Goal: Information Seeking & Learning: Learn about a topic

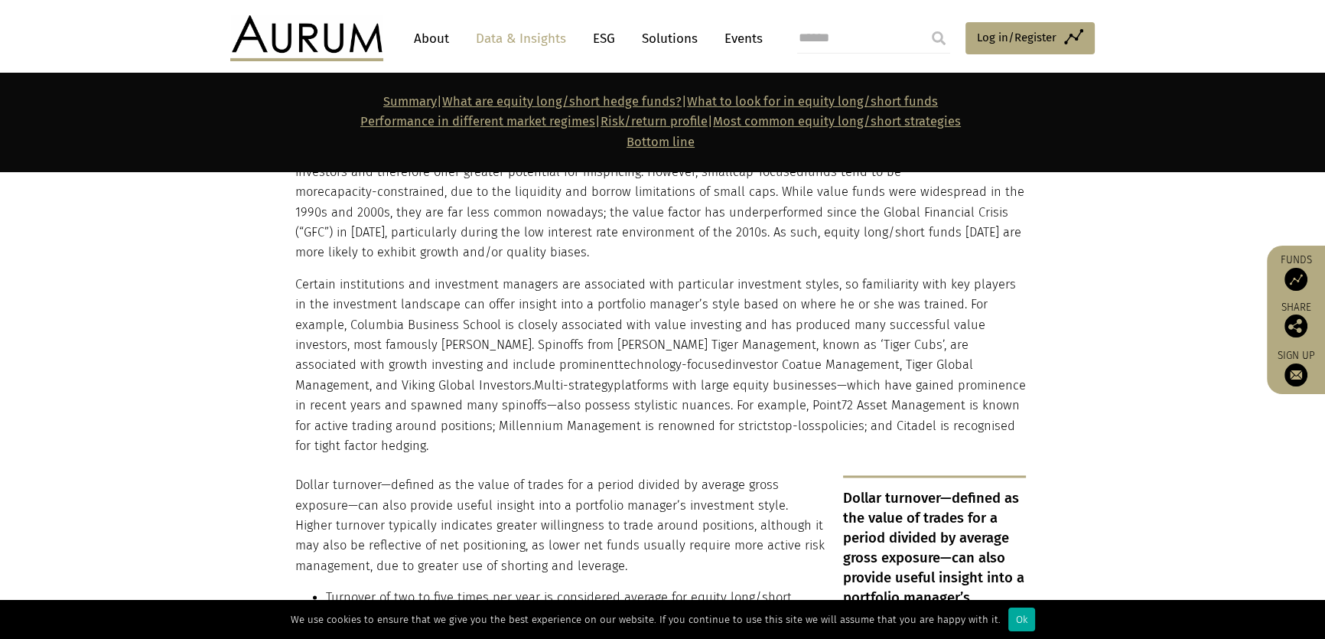
scroll to position [2990, 0]
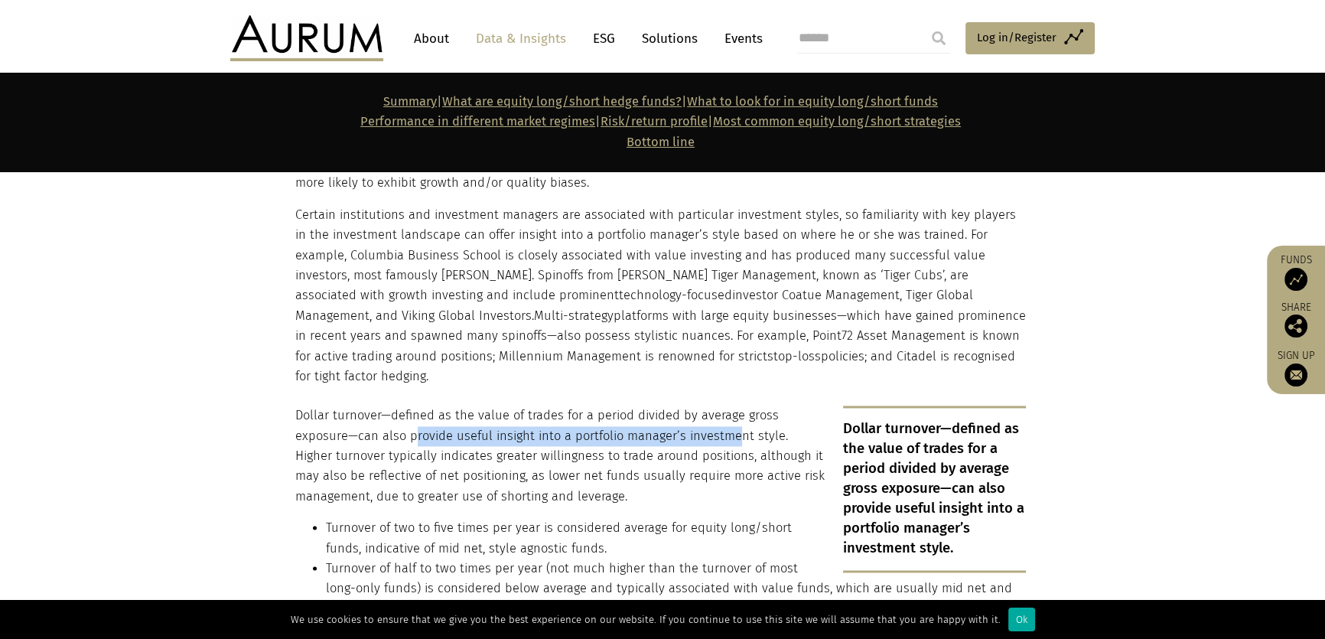
drag, startPoint x: 353, startPoint y: 395, endPoint x: 675, endPoint y: 393, distance: 322.0
click at [675, 405] on p "Dollar turnover—defined as the value of trades for a period divided by average …" at bounding box center [660, 455] width 730 height 101
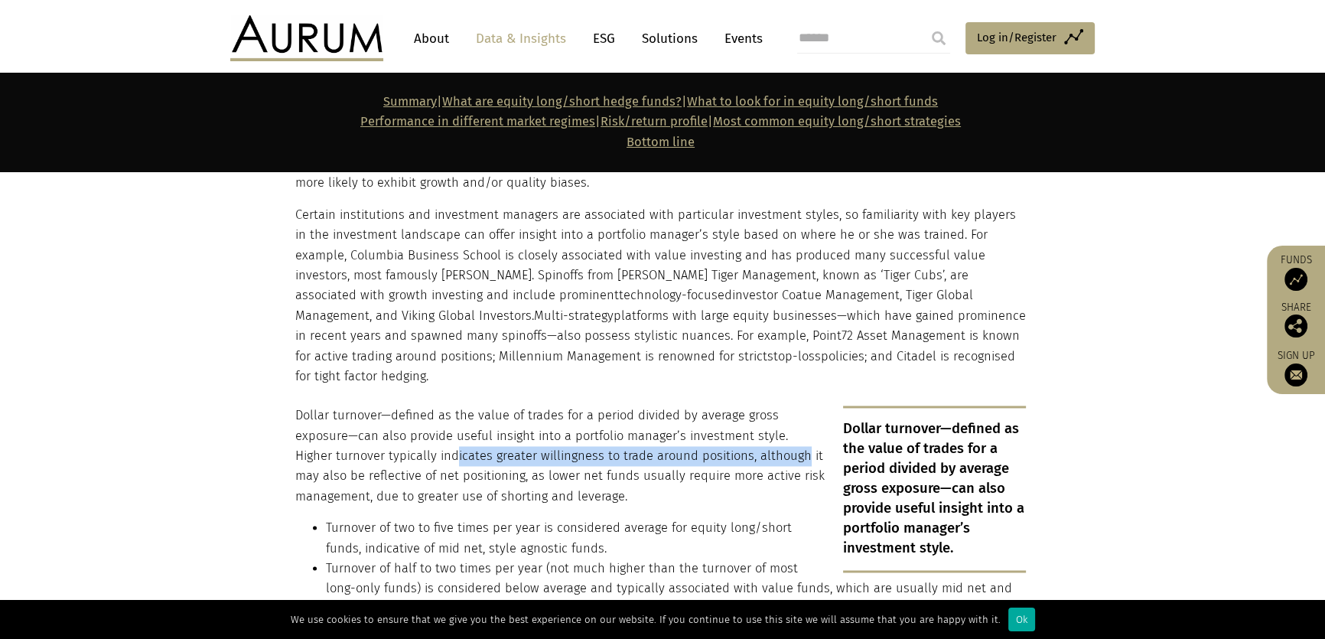
drag, startPoint x: 356, startPoint y: 419, endPoint x: 697, endPoint y: 420, distance: 341.1
click at [697, 420] on p "Dollar turnover—defined as the value of trades for a period divided by average …" at bounding box center [660, 455] width 730 height 101
click at [386, 436] on p "Dollar turnover—defined as the value of trades for a period divided by average …" at bounding box center [660, 455] width 730 height 101
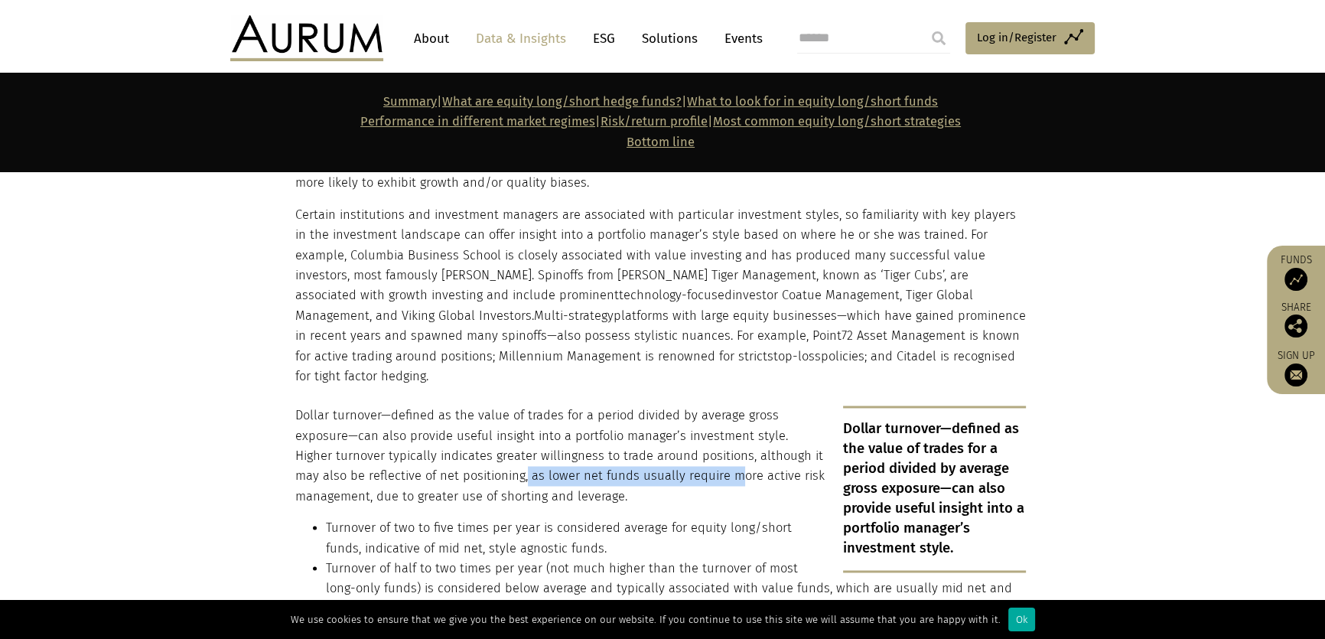
drag, startPoint x: 451, startPoint y: 437, endPoint x: 652, endPoint y: 436, distance: 200.4
click at [652, 436] on p "Dollar turnover—defined as the value of trades for a period divided by average …" at bounding box center [660, 455] width 730 height 101
click at [646, 450] on p "Dollar turnover—defined as the value of trades for a period divided by average …" at bounding box center [660, 455] width 730 height 101
drag, startPoint x: 293, startPoint y: 374, endPoint x: 570, endPoint y: 451, distance: 287.4
click at [570, 451] on div "Dollar turnover—defined as the value of trades for a period divided by average …" at bounding box center [662, 588] width 765 height 366
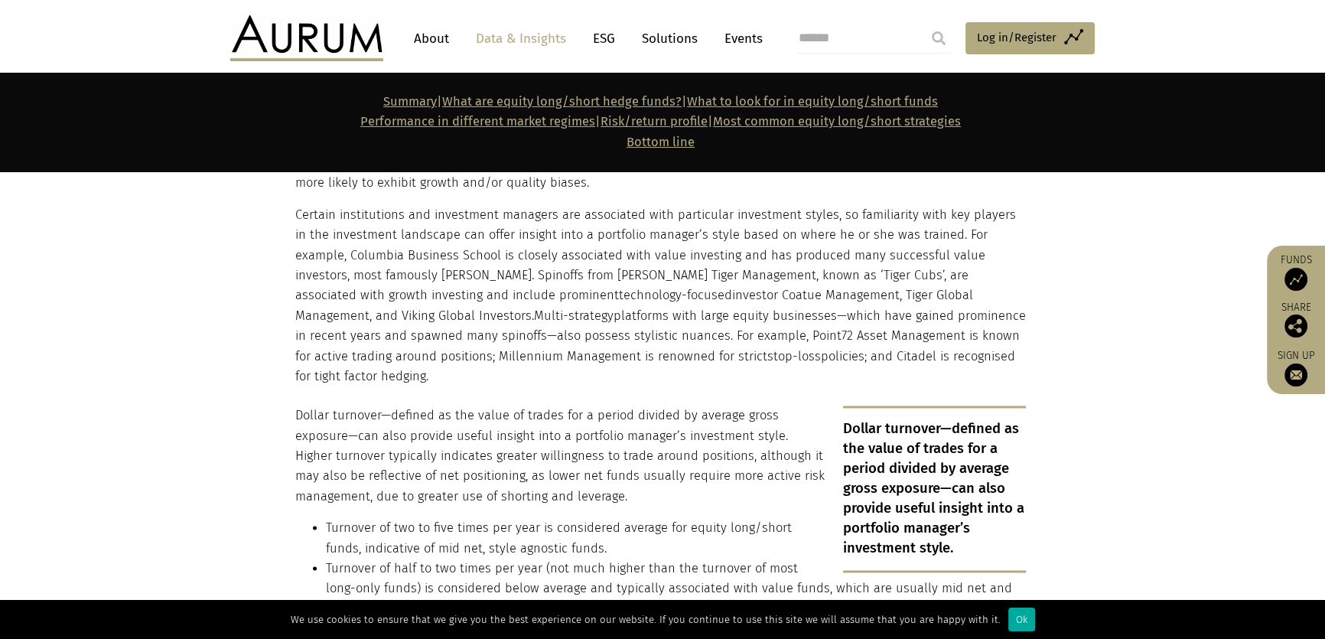
click at [560, 454] on p "Dollar turnover—defined as the value of trades for a period divided by average …" at bounding box center [660, 455] width 730 height 101
drag, startPoint x: 551, startPoint y: 454, endPoint x: 298, endPoint y: 376, distance: 265.4
click at [298, 405] on p "Dollar turnover—defined as the value of trades for a period divided by average …" at bounding box center [660, 455] width 730 height 101
copy p "Dollar turnover—defined as the value of trades for a period divided by average …"
click at [580, 471] on div "Dollar turnover—defined as the value of trades for a period divided by average …" at bounding box center [660, 588] width 730 height 366
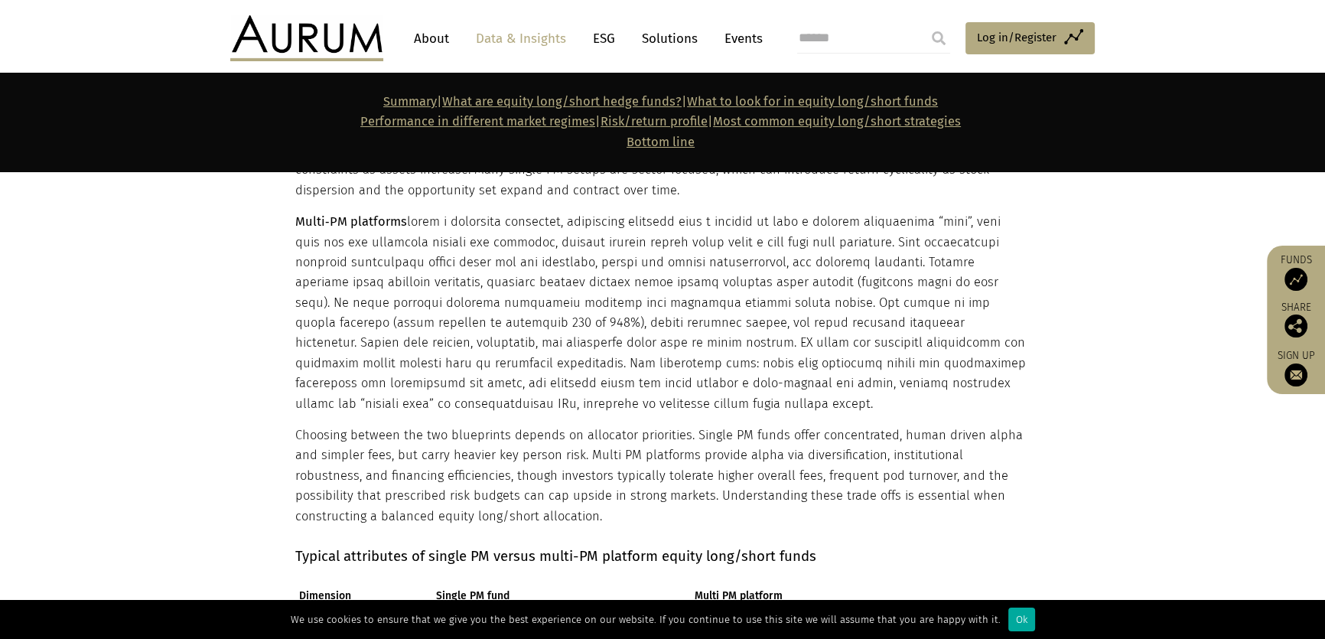
scroll to position [5075, 0]
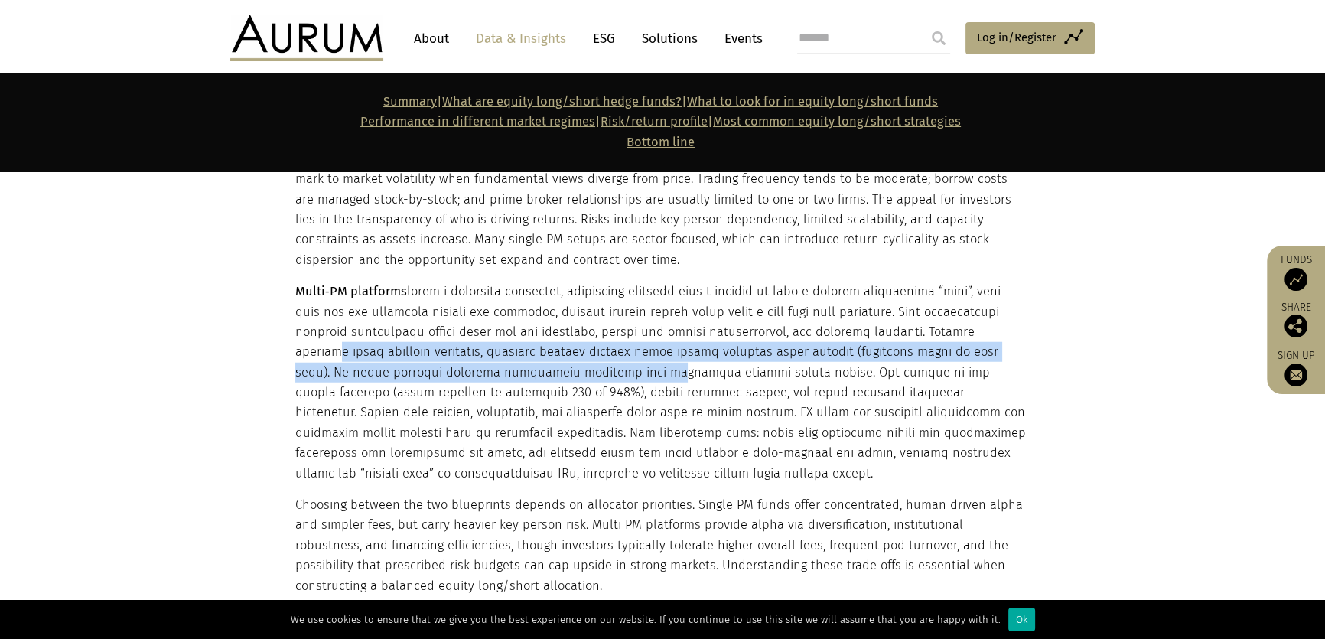
drag, startPoint x: 332, startPoint y: 274, endPoint x: 568, endPoint y: 288, distance: 236.7
click at [568, 288] on p "Multi‑PM platforms" at bounding box center [660, 382] width 730 height 202
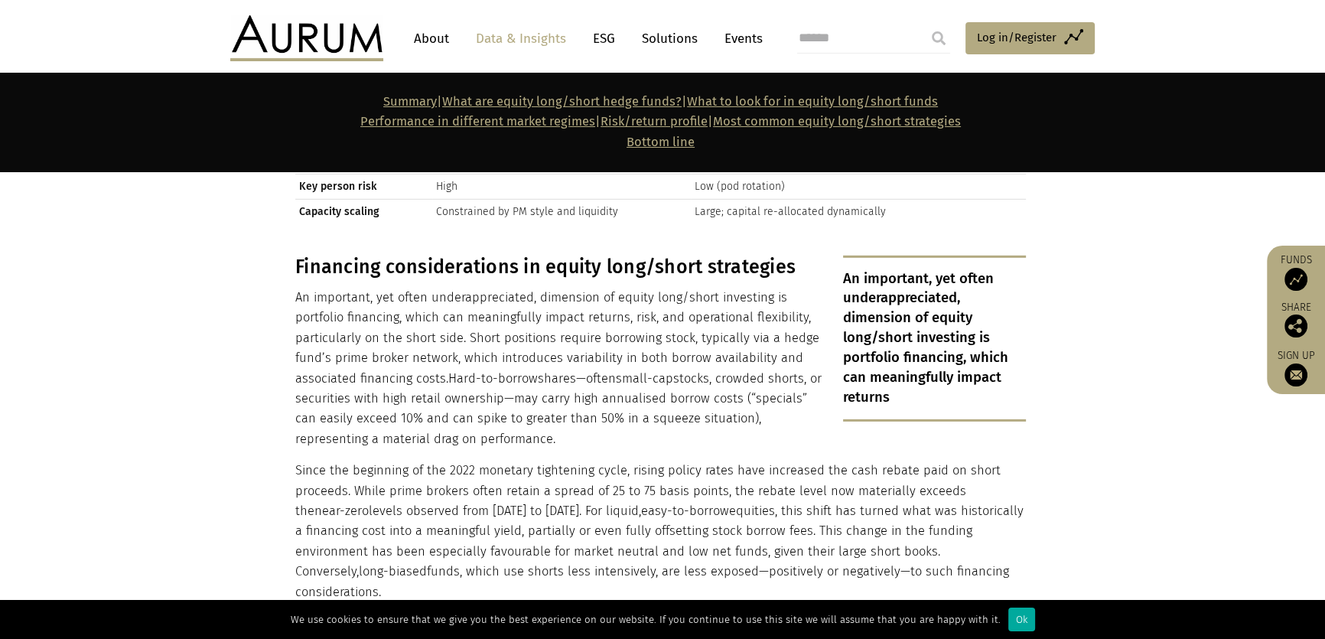
scroll to position [5770, 0]
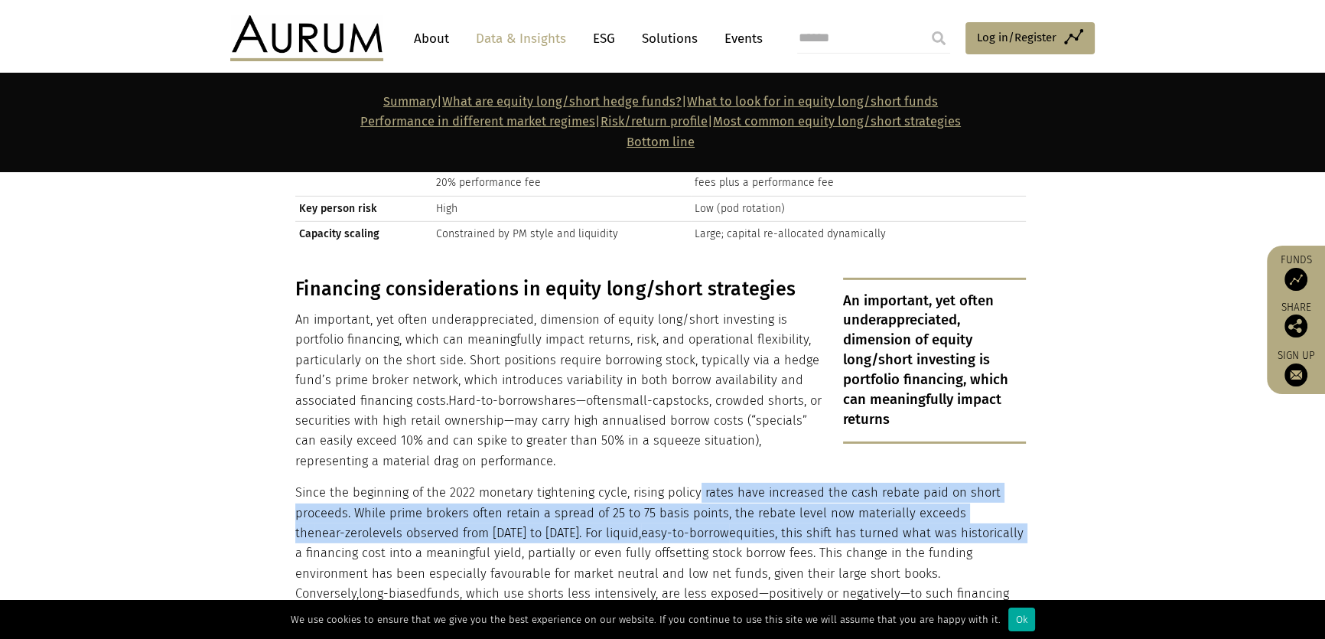
drag, startPoint x: 695, startPoint y: 415, endPoint x: 980, endPoint y: 460, distance: 288.2
click at [980, 483] on p "Since the beginning of the 2022 monetary tightening cycle, rising policy rates …" at bounding box center [660, 553] width 730 height 141
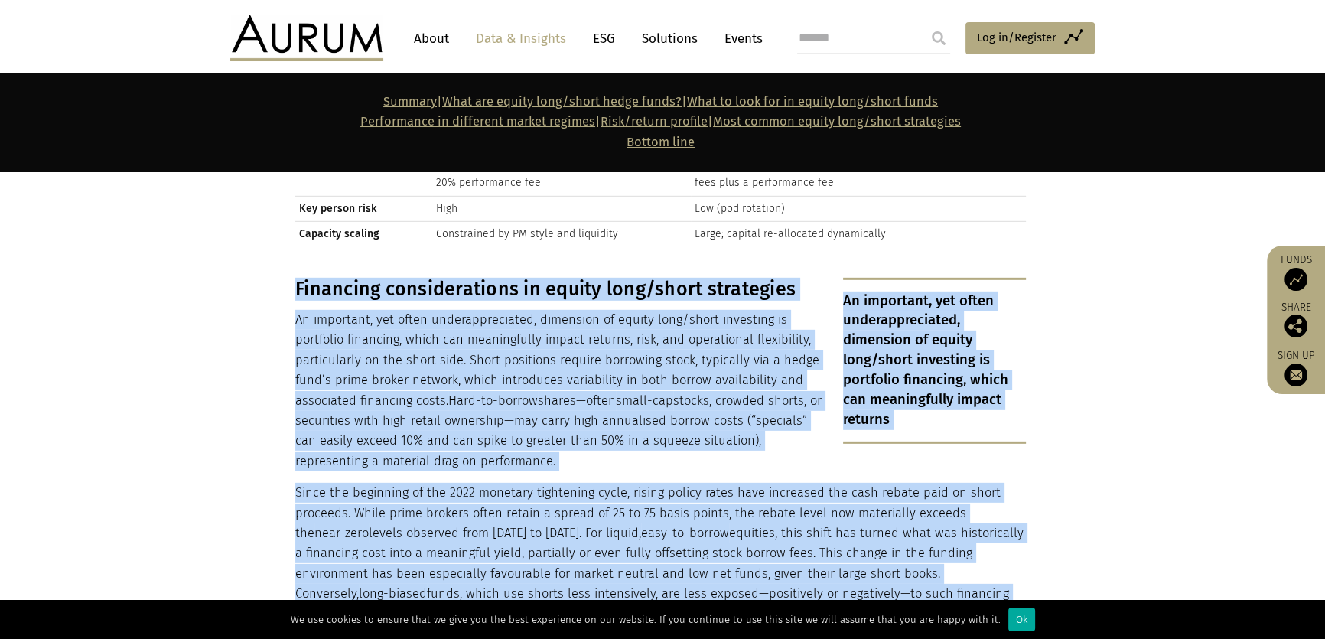
drag, startPoint x: 808, startPoint y: 452, endPoint x: 291, endPoint y: 208, distance: 571.7
click at [291, 278] on div "An important, yet often underappreciated, dimension of equity long/short invest…" at bounding box center [662, 527] width 765 height 499
copy div "An important, yet often underappreciated, dimension of equity long/short invest…"
click at [481, 367] on p "An important, yet often underappreciated, dimension of equity long/short invest…" at bounding box center [660, 390] width 730 height 161
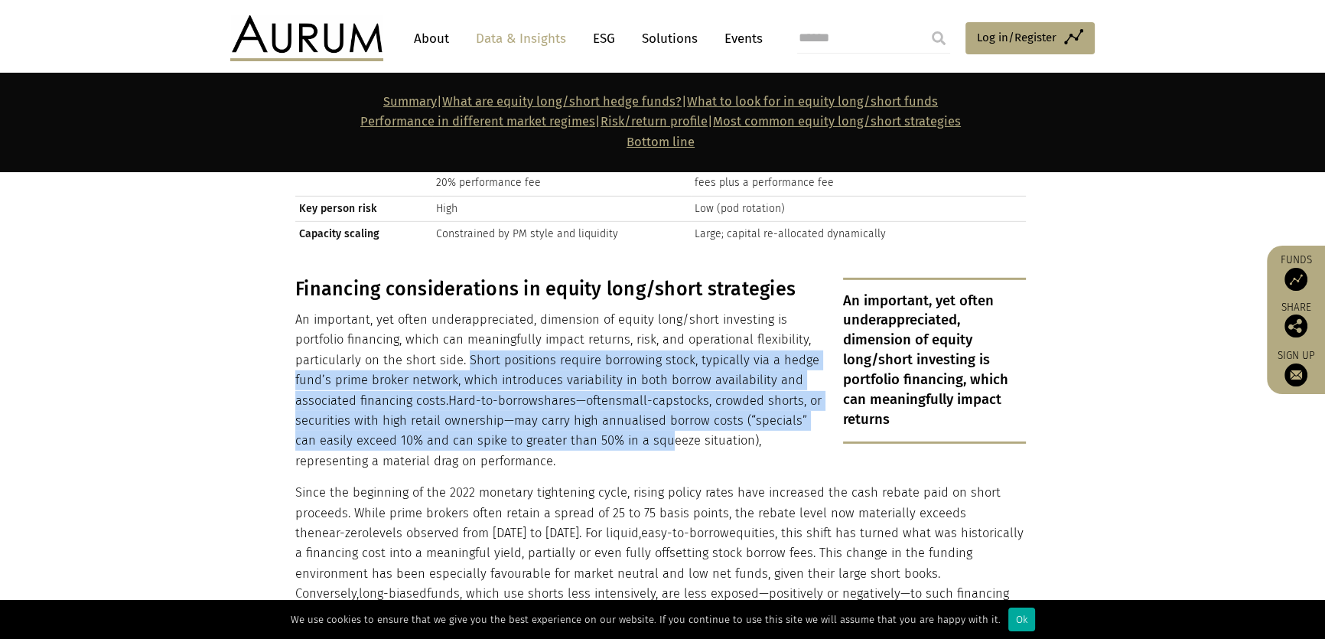
drag, startPoint x: 464, startPoint y: 284, endPoint x: 634, endPoint y: 371, distance: 190.9
click at [634, 371] on p "An important, yet often underappreciated, dimension of equity long/short invest…" at bounding box center [660, 390] width 730 height 161
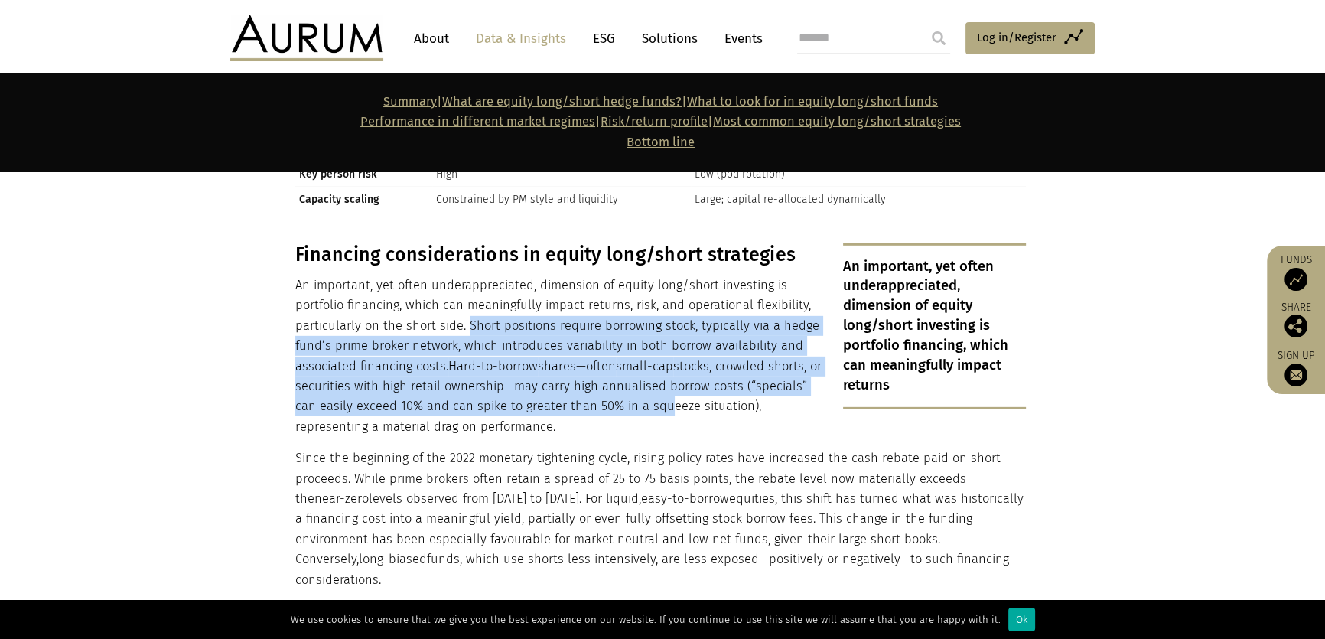
scroll to position [5840, 0]
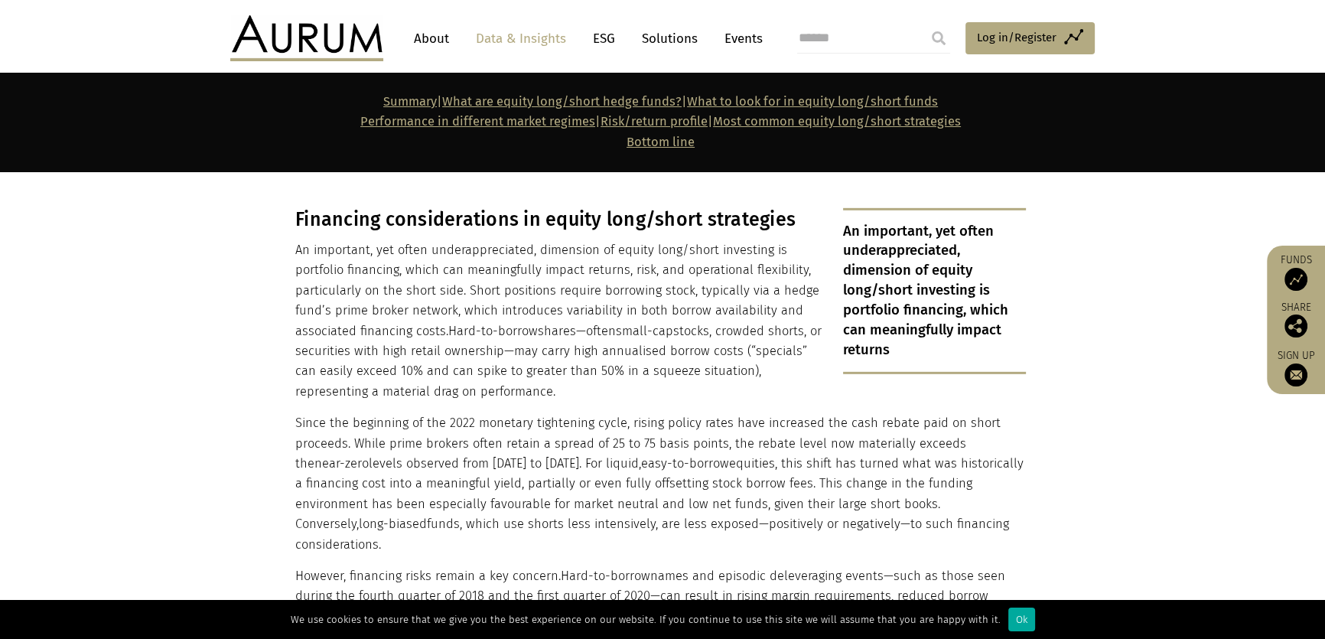
click at [366, 413] on p "Since the beginning of the 2022 monetary tightening cycle, rising policy rates …" at bounding box center [660, 483] width 730 height 141
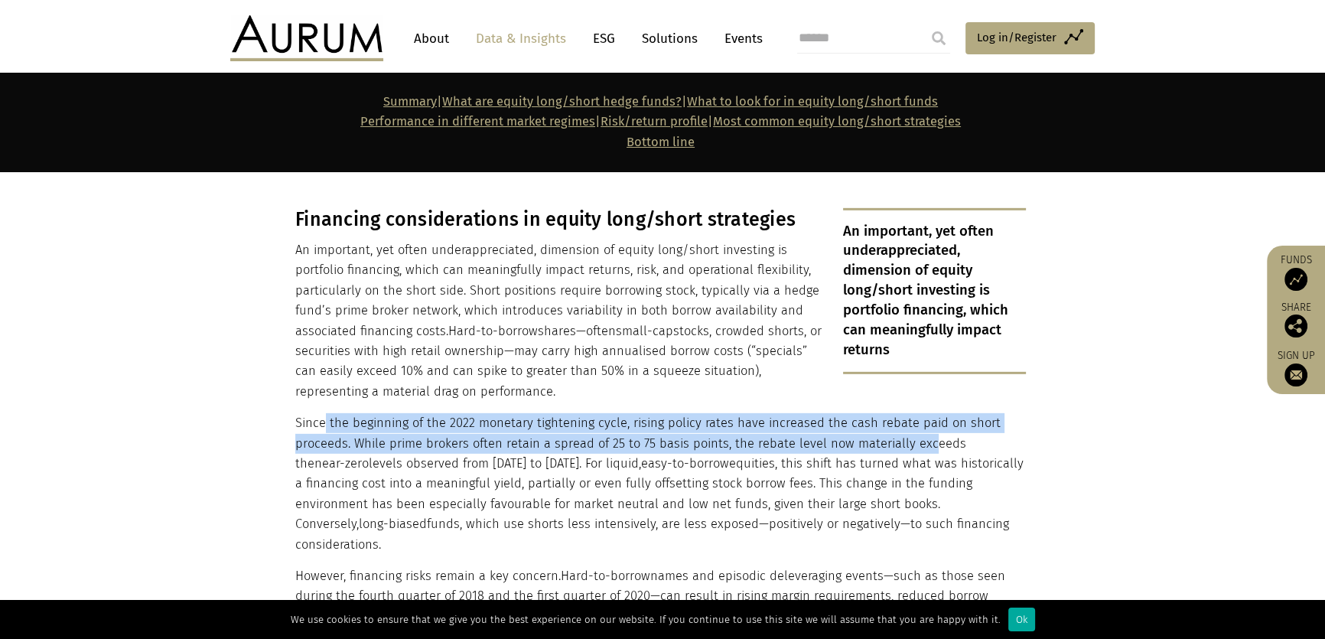
drag, startPoint x: 323, startPoint y: 344, endPoint x: 897, endPoint y: 359, distance: 574.6
click at [912, 413] on p "Since the beginning of the 2022 monetary tightening cycle, rising policy rates …" at bounding box center [660, 483] width 730 height 141
click at [413, 413] on p "Since the beginning of the 2022 monetary tightening cycle, rising policy rates …" at bounding box center [660, 483] width 730 height 141
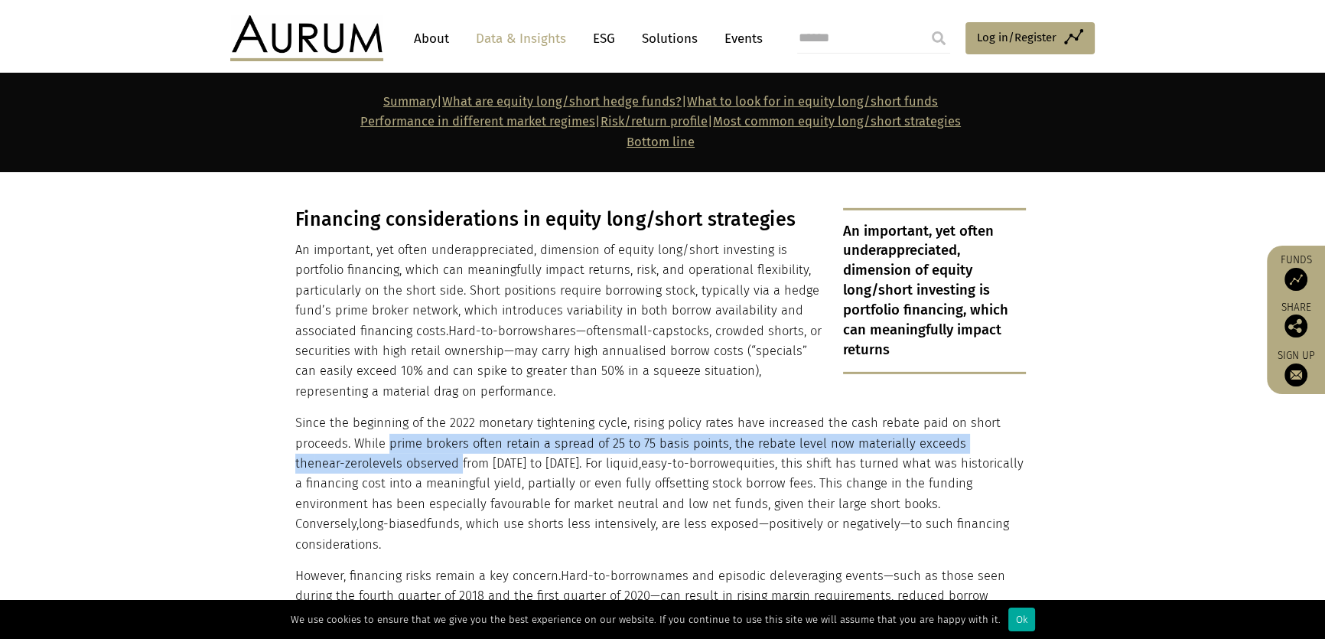
drag, startPoint x: 413, startPoint y: 366, endPoint x: 417, endPoint y: 386, distance: 20.2
click at [418, 413] on p "Since the beginning of the 2022 monetary tightening cycle, rising policy rates …" at bounding box center [660, 483] width 730 height 141
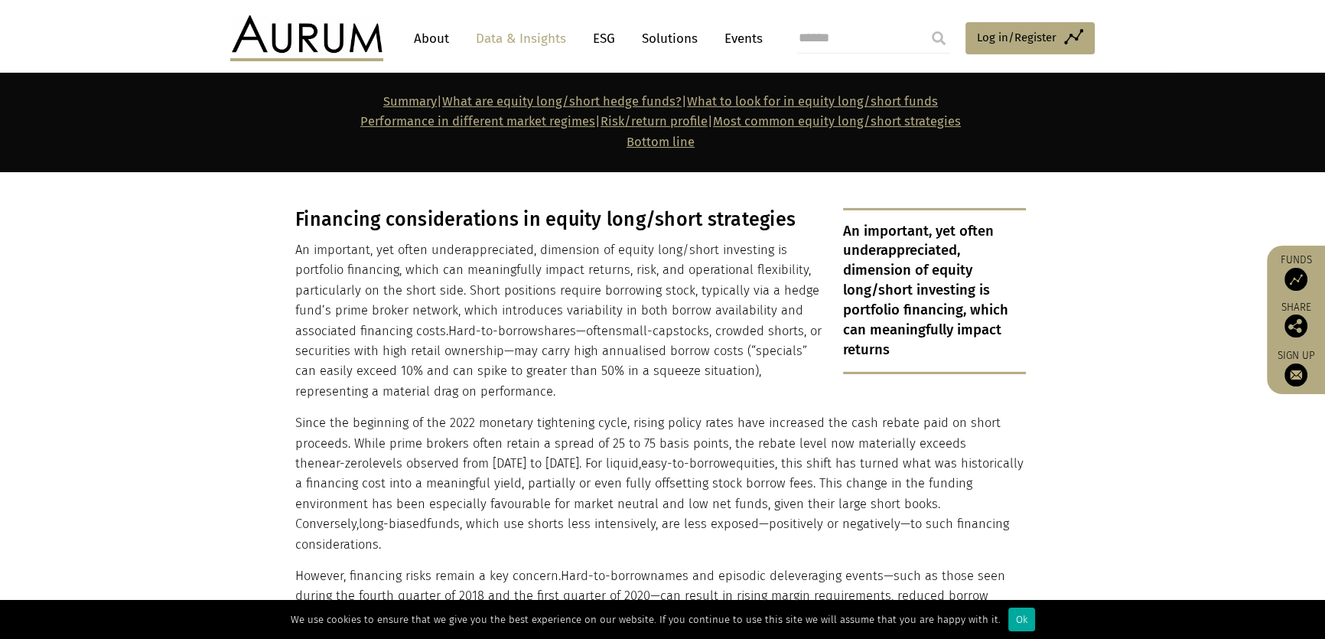
click at [444, 413] on p "Since the beginning of the 2022 monetary tightening cycle, rising policy rates …" at bounding box center [660, 483] width 730 height 141
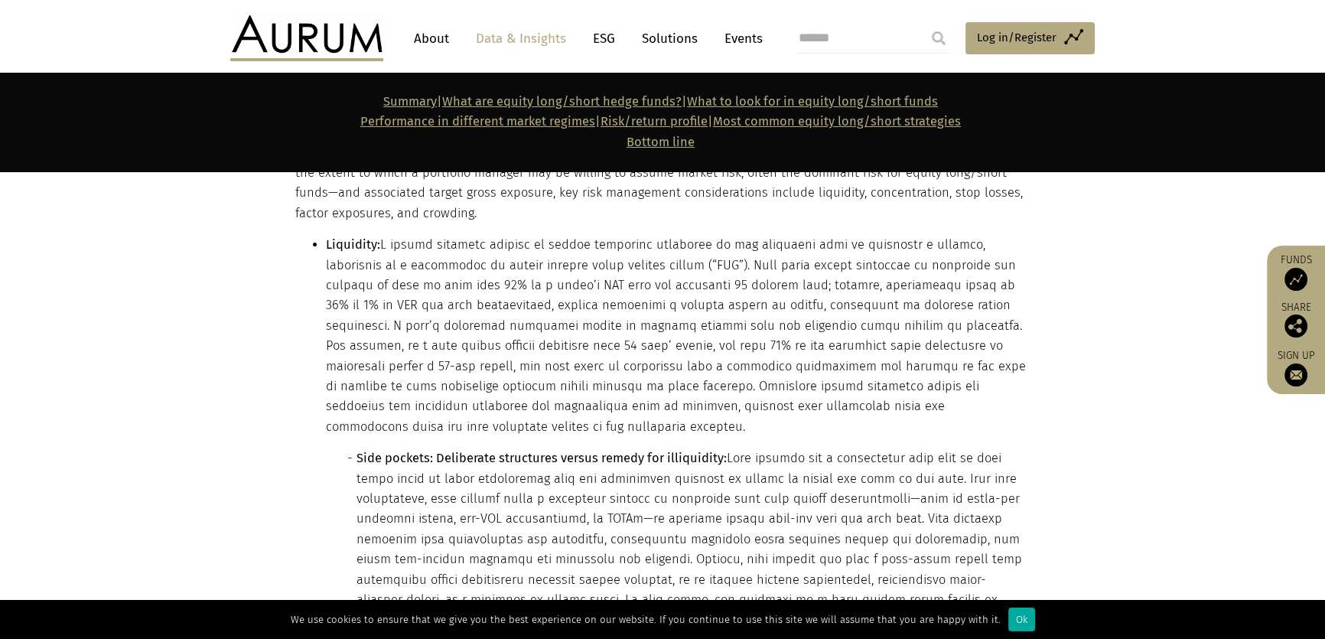
scroll to position [6744, 0]
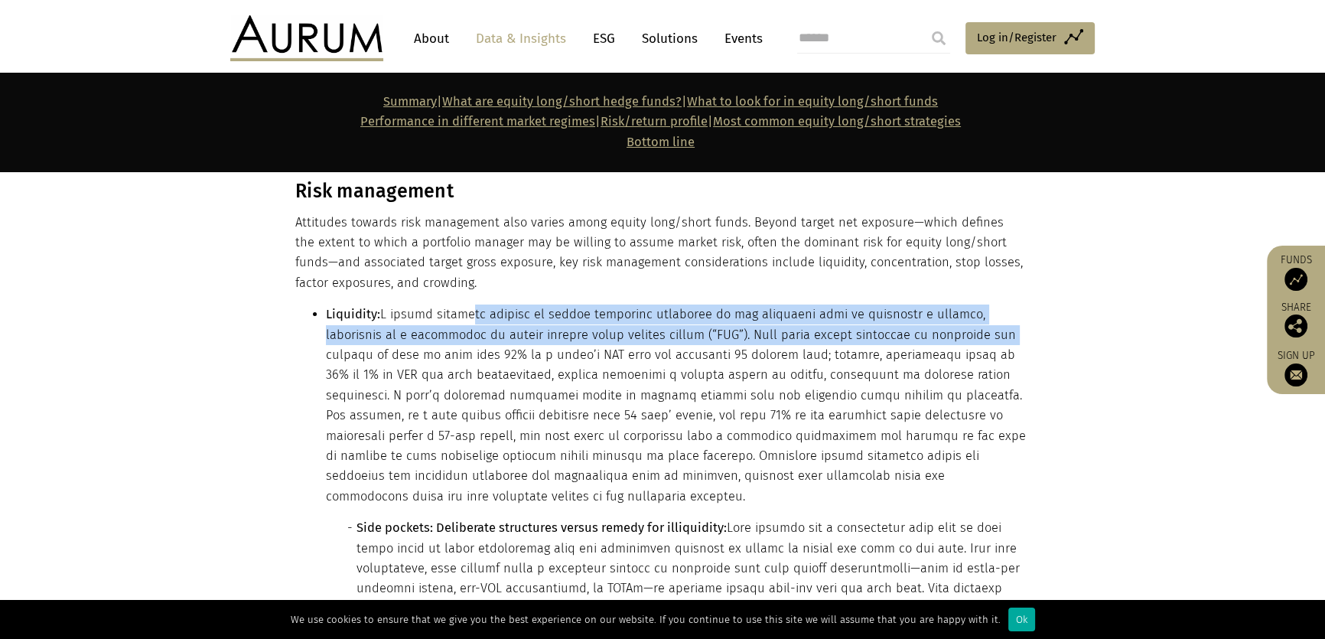
drag, startPoint x: 470, startPoint y: 202, endPoint x: 922, endPoint y: 214, distance: 452.2
click at [922, 304] on li "Liquidity: Side pockets: Deliberate structures versus remedy for illiquidity:" at bounding box center [676, 542] width 700 height 476
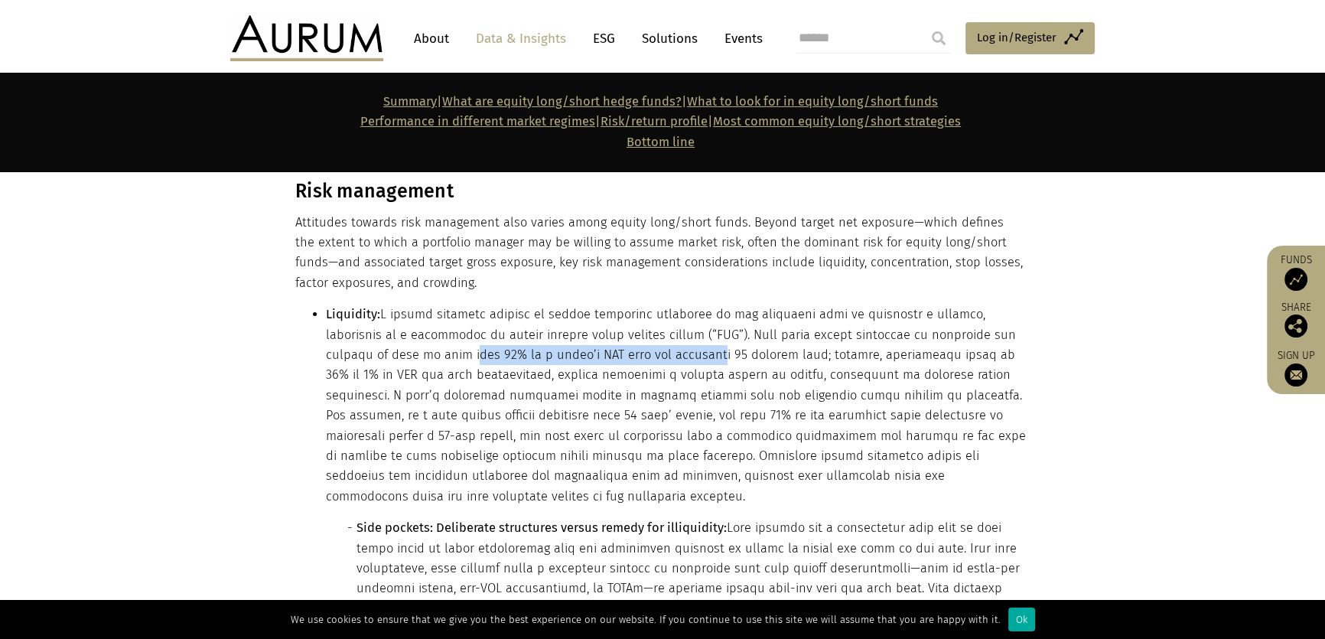
drag, startPoint x: 363, startPoint y: 237, endPoint x: 606, endPoint y: 240, distance: 243.2
click at [606, 304] on li "Liquidity: Side pockets: Deliberate structures versus remedy for illiquidity:" at bounding box center [676, 542] width 700 height 476
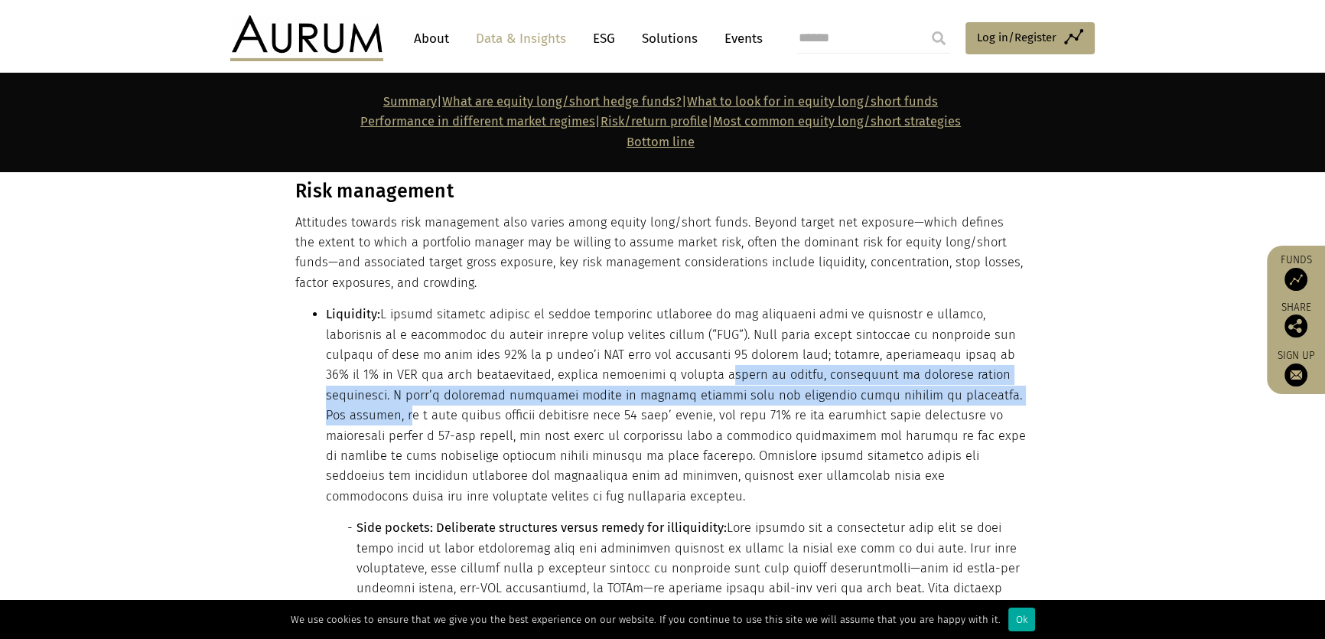
drag, startPoint x: 597, startPoint y: 265, endPoint x: 869, endPoint y: 279, distance: 272.7
click at [869, 304] on li "Liquidity: Side pockets: Deliberate structures versus remedy for illiquidity:" at bounding box center [676, 542] width 700 height 476
click at [870, 304] on li "Liquidity: Side pockets: Deliberate structures versus remedy for illiquidity:" at bounding box center [676, 542] width 700 height 476
click at [873, 304] on li "Liquidity: Side pockets: Deliberate structures versus remedy for illiquidity:" at bounding box center [676, 542] width 700 height 476
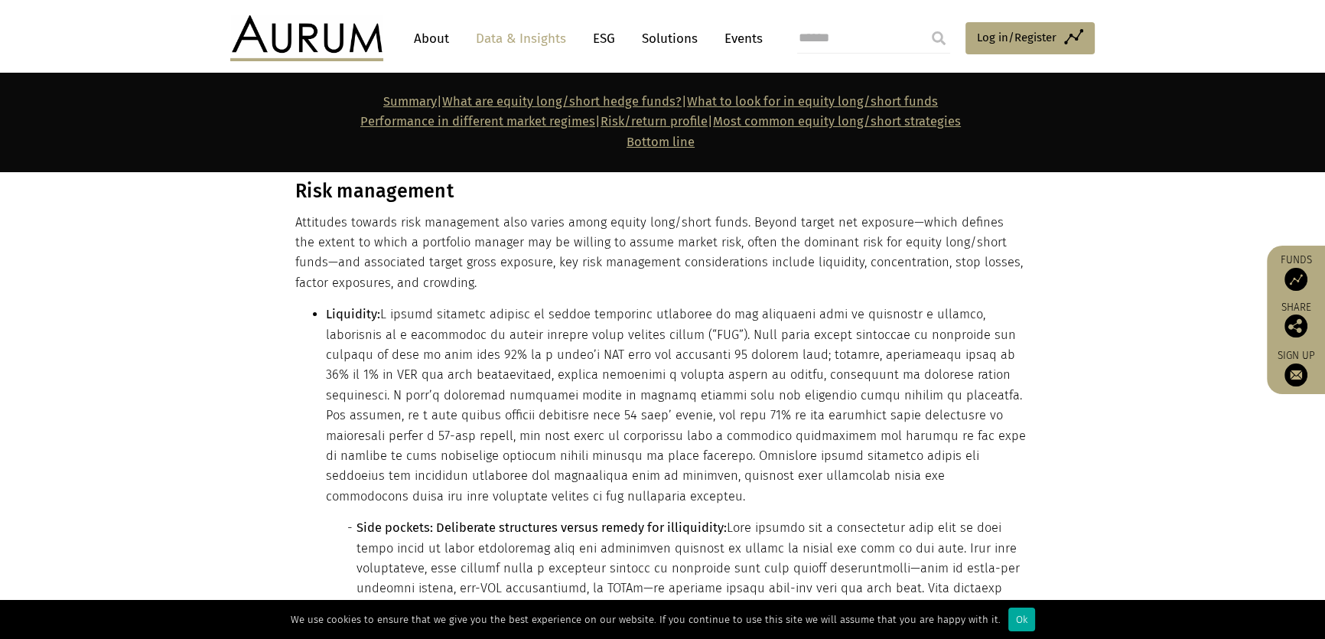
click at [876, 304] on li "Liquidity: Side pockets: Deliberate structures versus remedy for illiquidity:" at bounding box center [676, 542] width 700 height 476
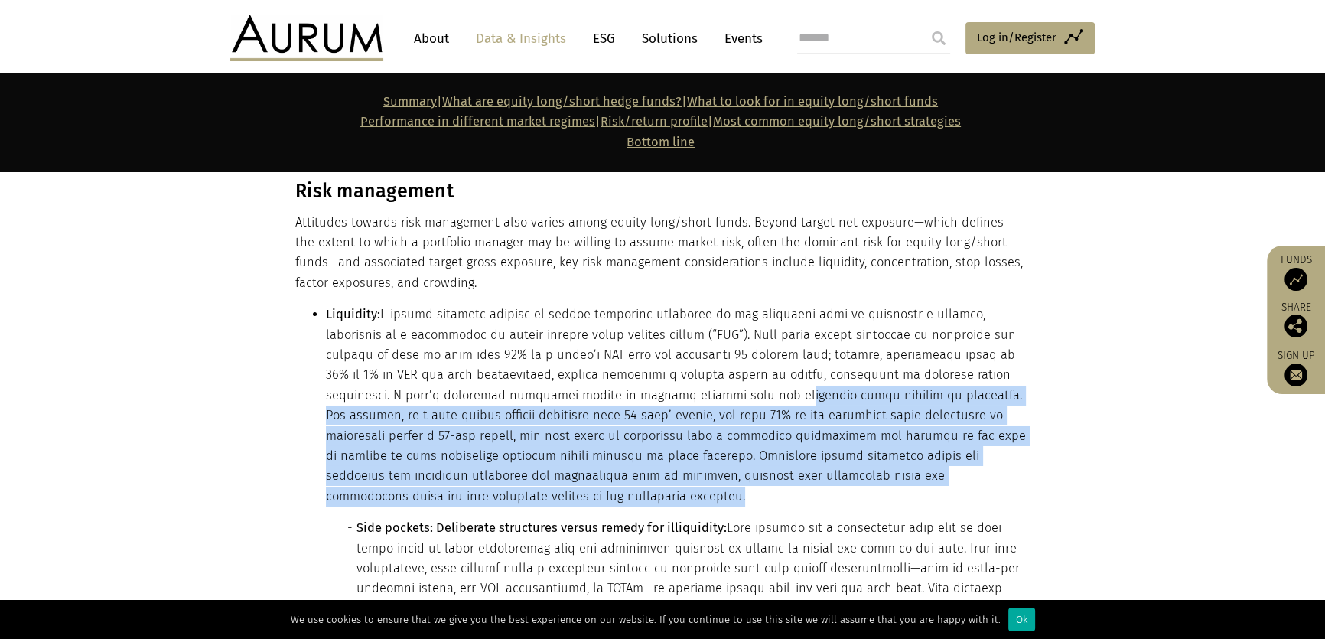
drag, startPoint x: 580, startPoint y: 278, endPoint x: 1000, endPoint y: 358, distance: 427.3
click at [1000, 358] on li "Liquidity: Side pockets: Deliberate structures versus remedy for illiquidity:" at bounding box center [676, 542] width 700 height 476
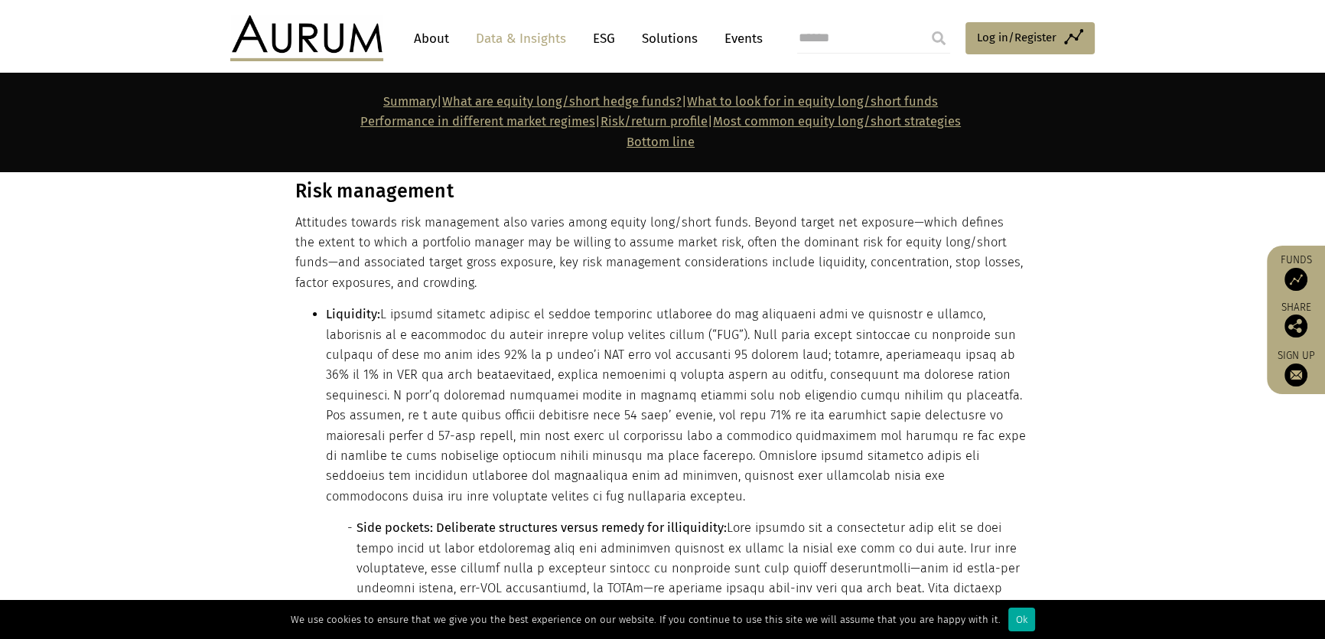
click at [528, 304] on li "Liquidity: Side pockets: Deliberate structures versus remedy for illiquidity:" at bounding box center [676, 542] width 700 height 476
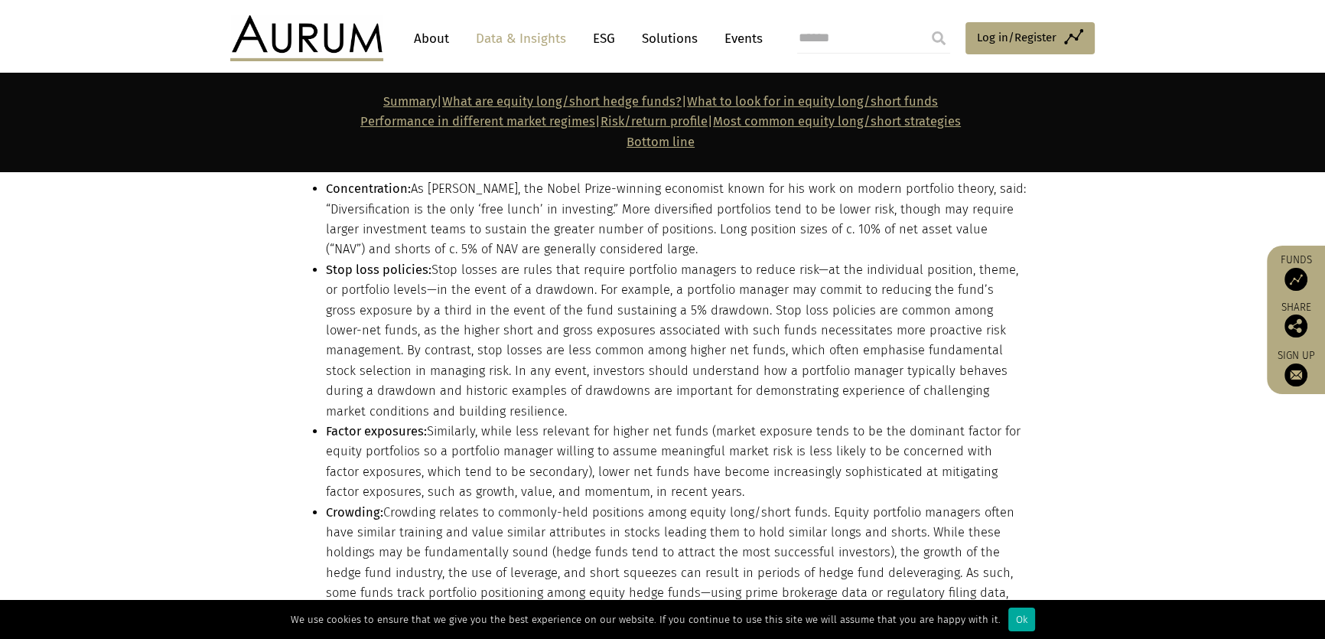
scroll to position [7370, 0]
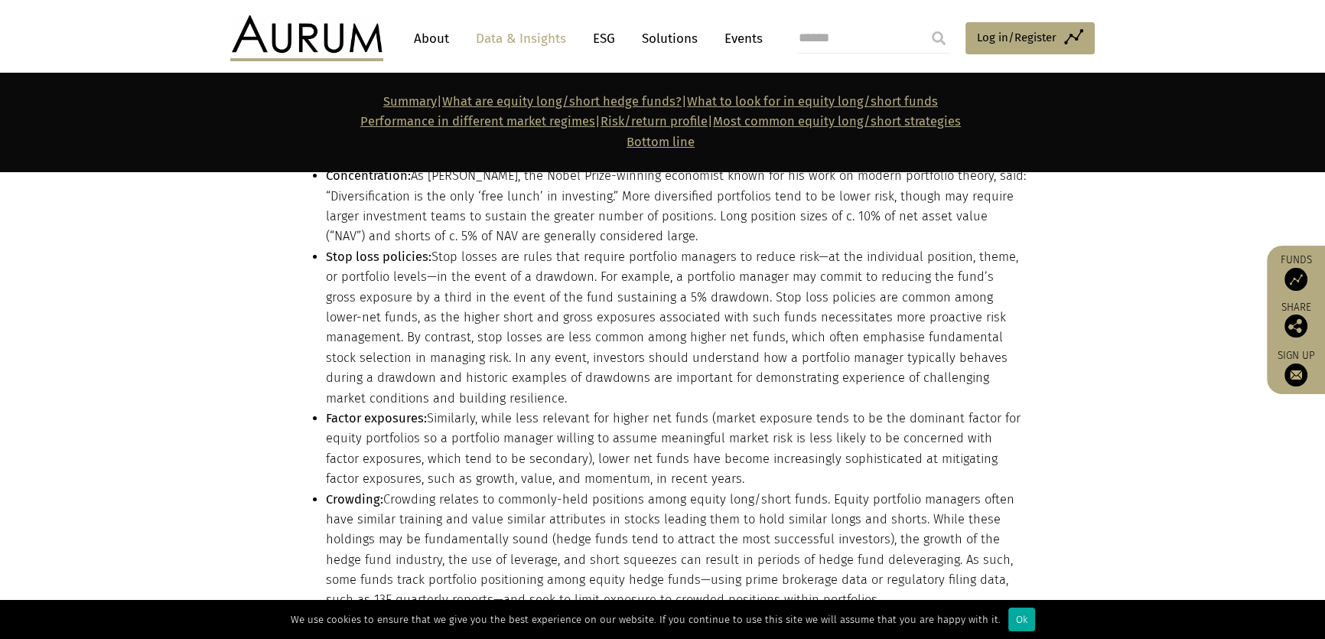
drag, startPoint x: 837, startPoint y: 467, endPoint x: 327, endPoint y: 360, distance: 521.1
click at [327, 489] on li "Crowding: Crowding relates to commonly-held positions among equity long/short f…" at bounding box center [676, 549] width 700 height 121
copy li "Crowding: Crowding relates to commonly-held positions among equity long/short f…"
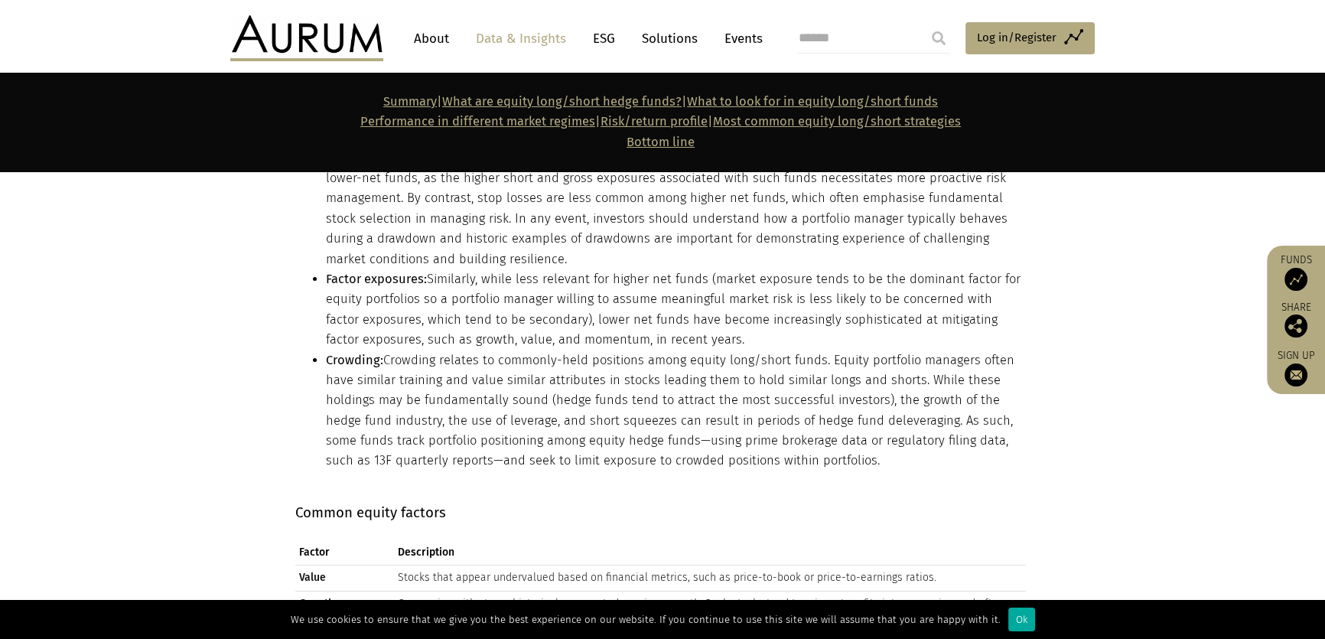
click at [655, 565] on td "Stocks that appear undervalued based on financial metrics, such as price-to-boo…" at bounding box center [710, 577] width 632 height 25
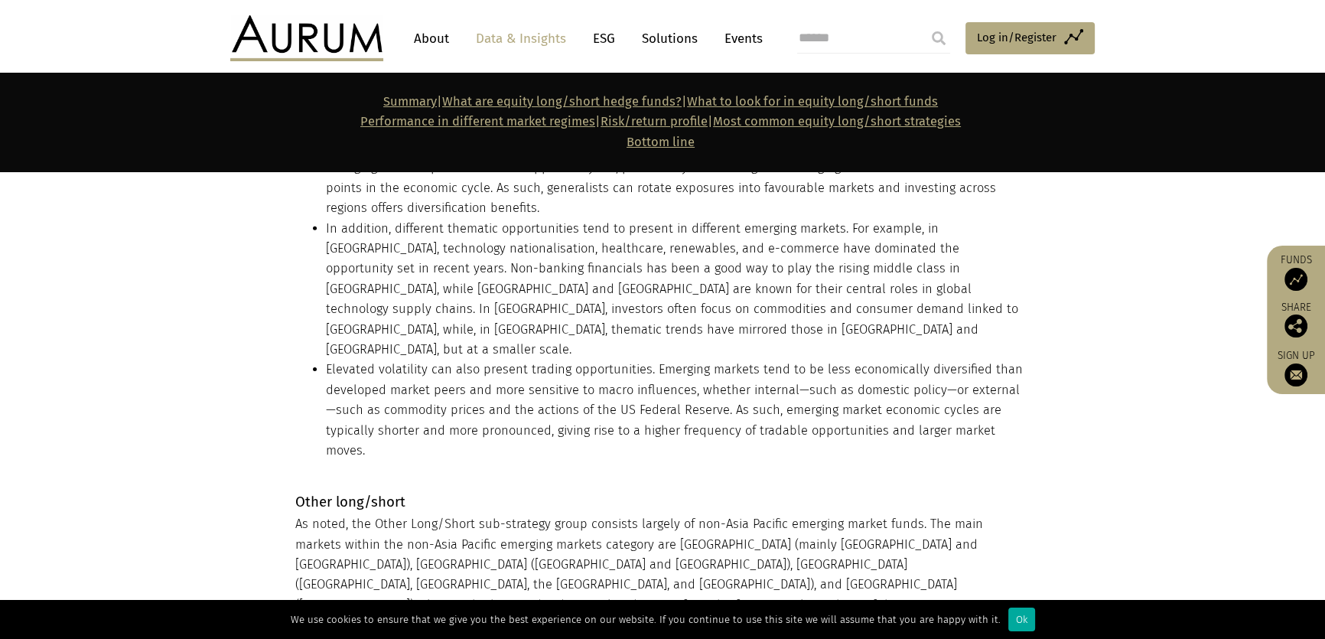
scroll to position [13349, 0]
